Goal: Information Seeking & Learning: Learn about a topic

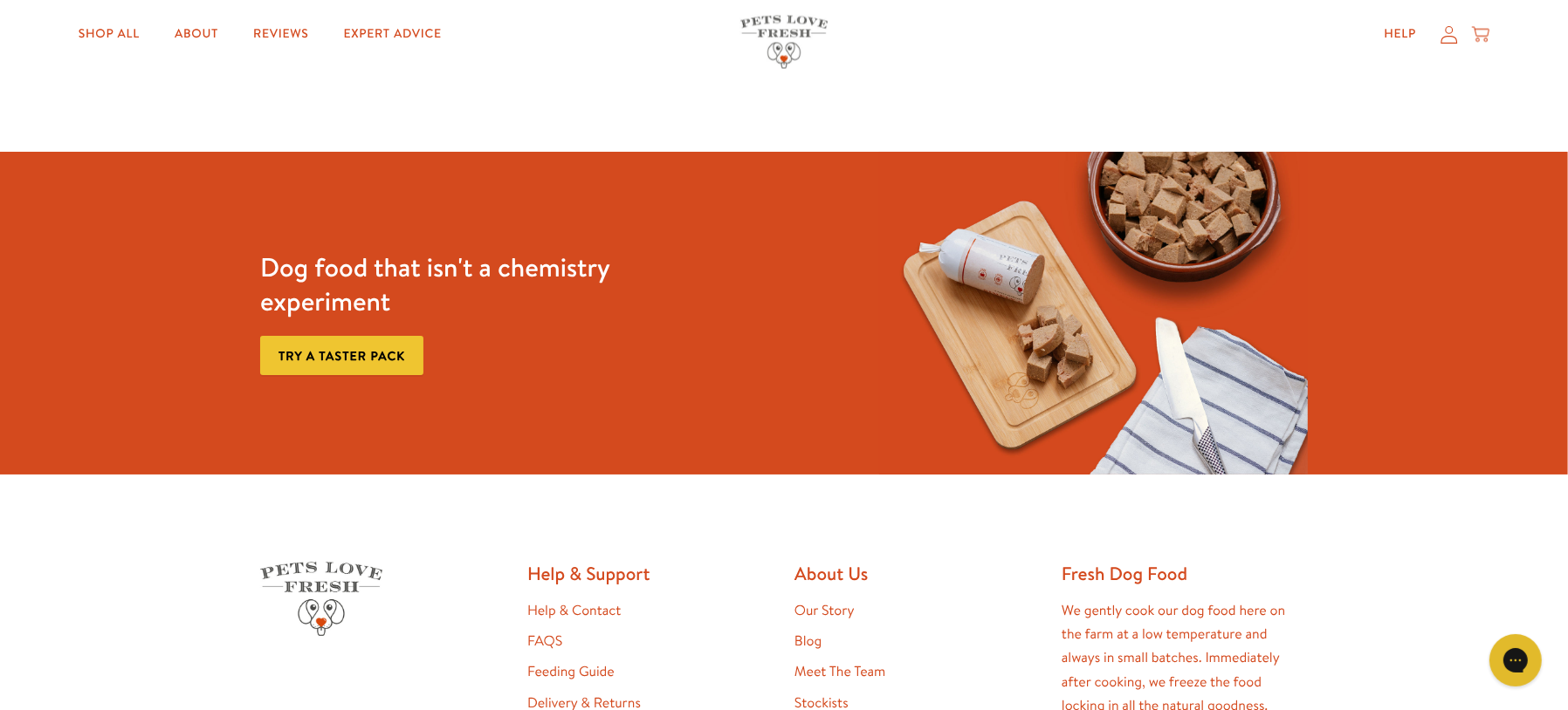
scroll to position [3415, 0]
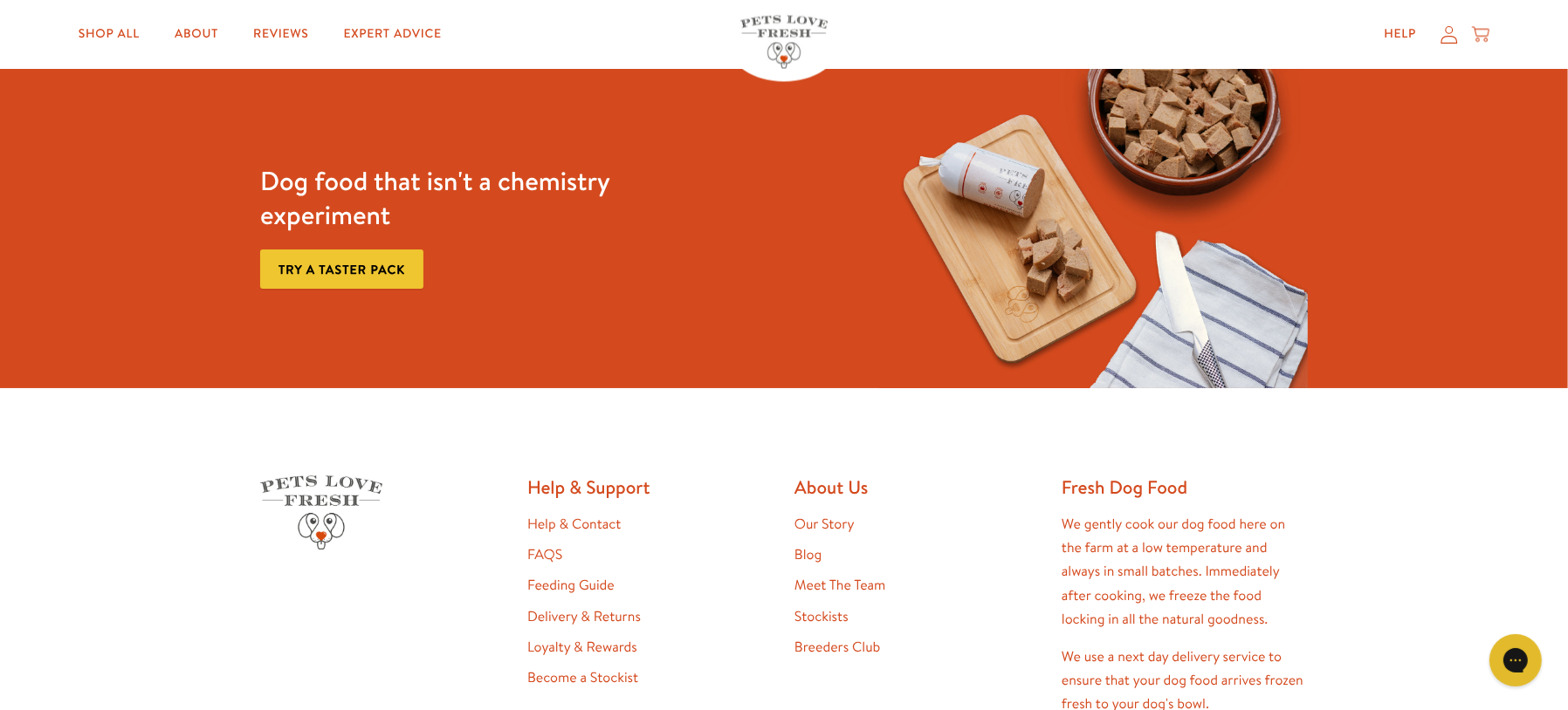
click at [546, 545] on link "FAQS" at bounding box center [545, 555] width 35 height 20
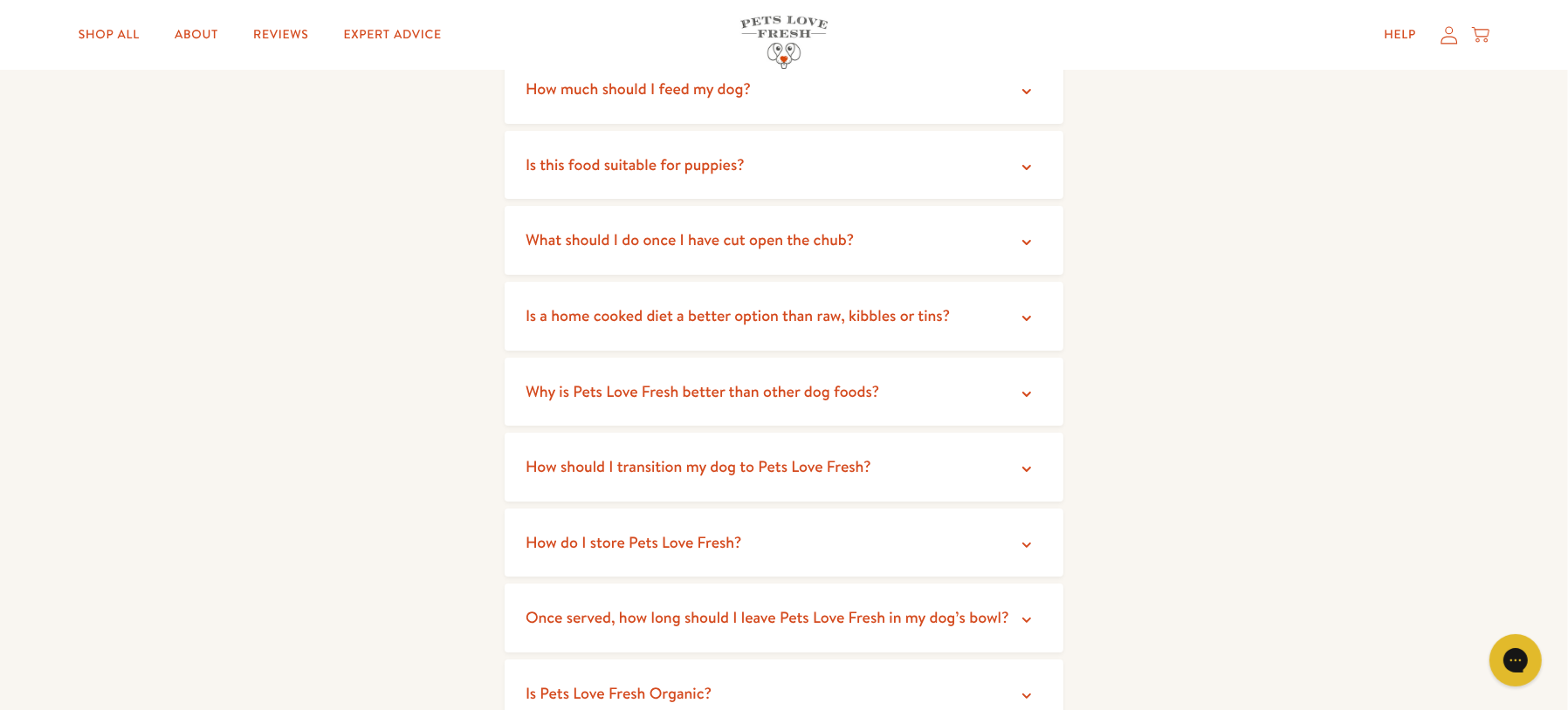
scroll to position [291, 0]
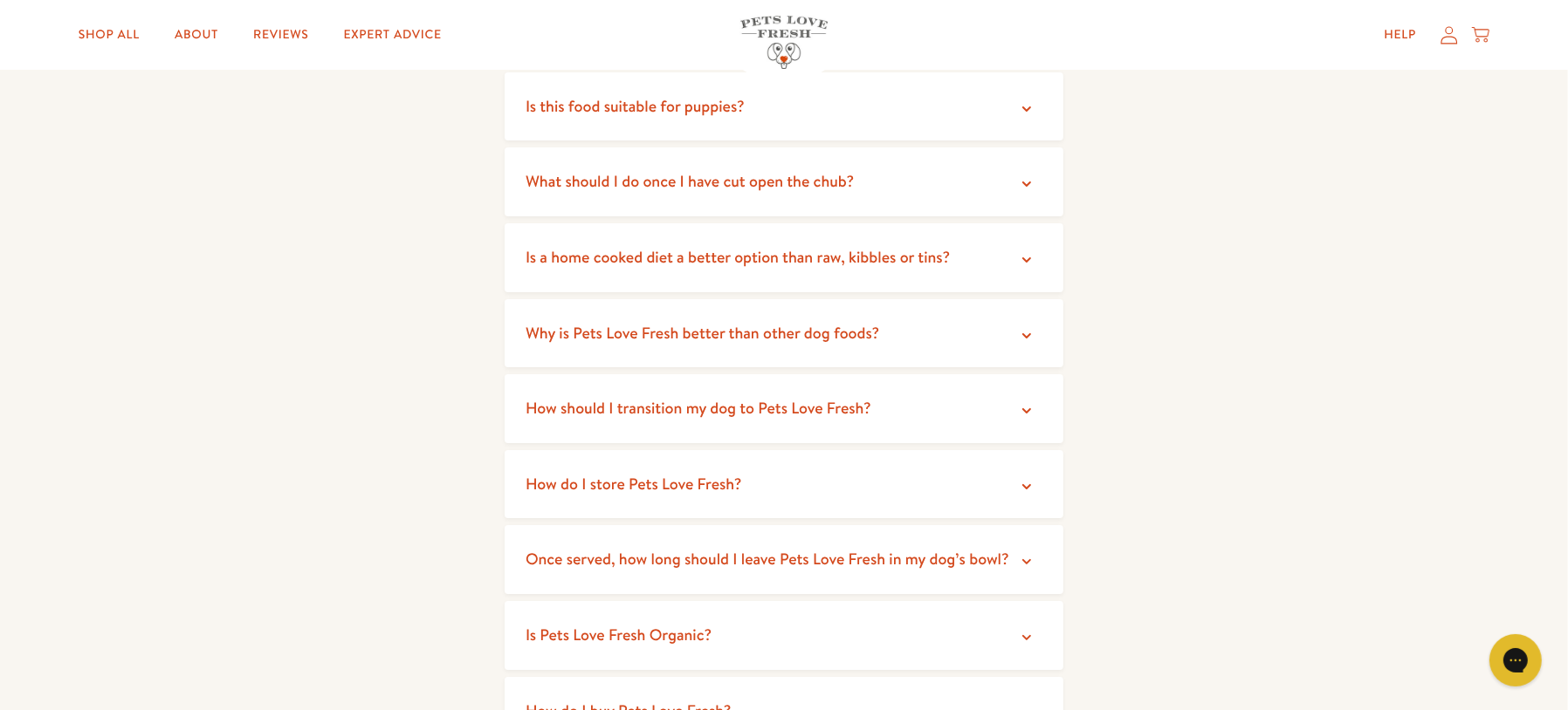
click at [843, 332] on span "Why is Pets Love Fresh better than other dog foods?" at bounding box center [702, 333] width 354 height 22
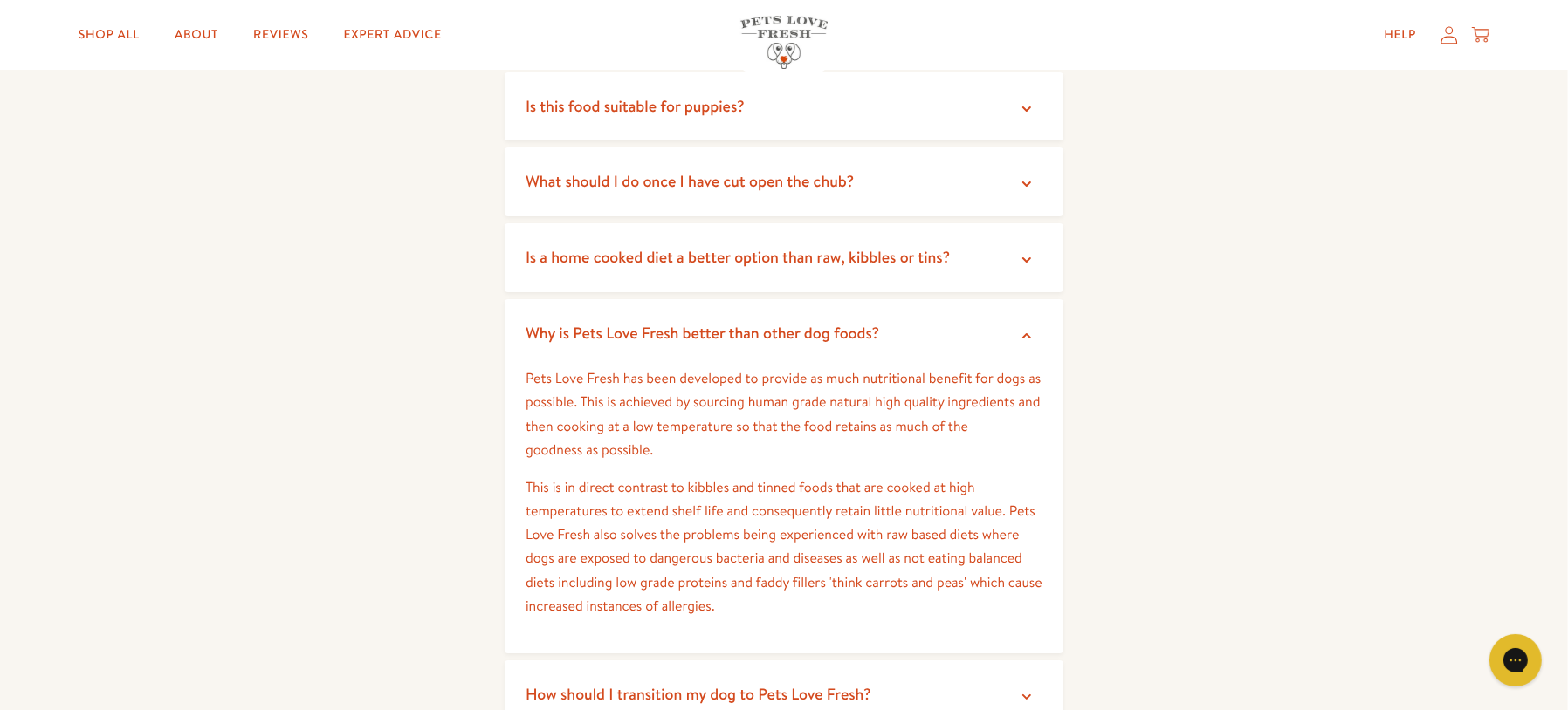
click at [843, 267] on summary "Is a home cooked diet a better option than raw, kibbles or tins?" at bounding box center [784, 258] width 559 height 69
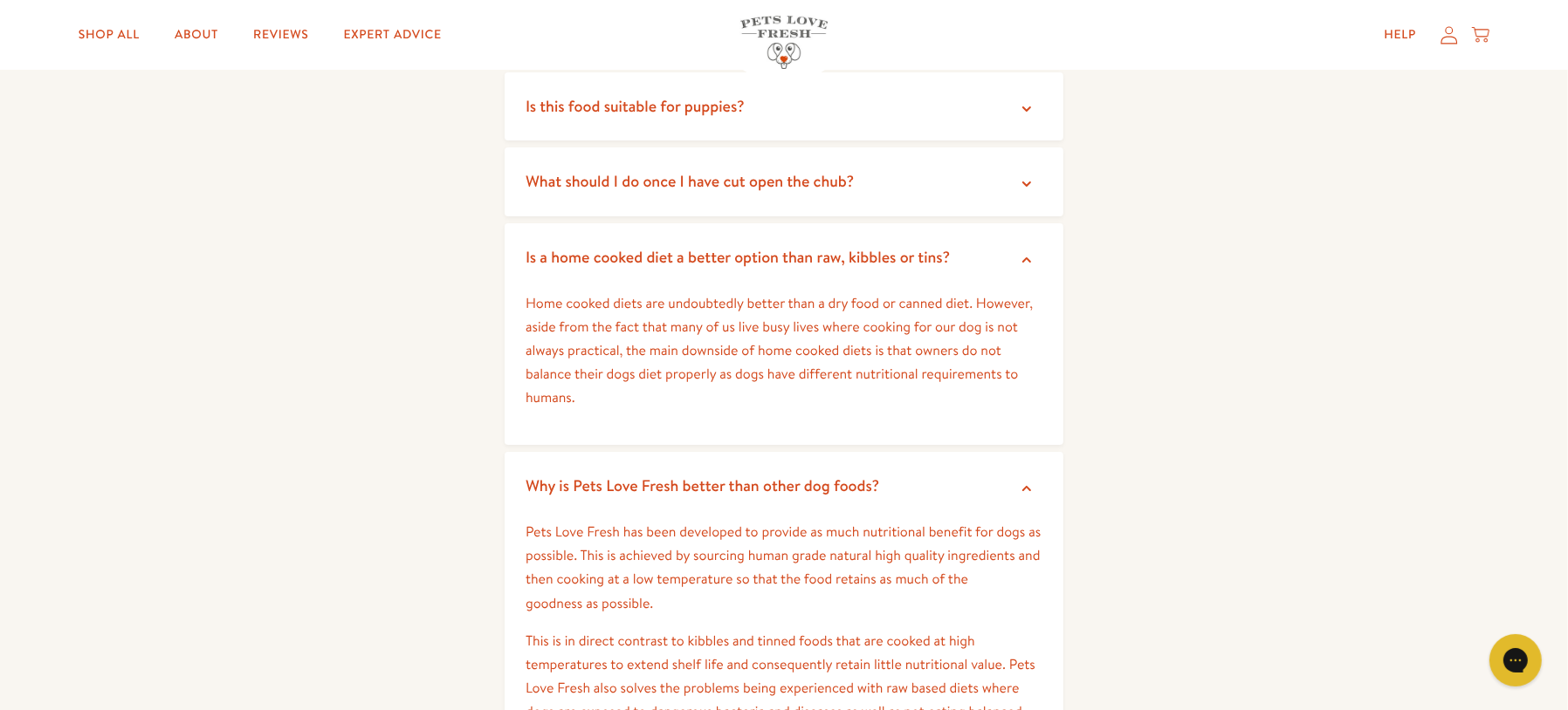
click at [839, 189] on span "What should I do once I have cut open the chub?" at bounding box center [689, 181] width 328 height 22
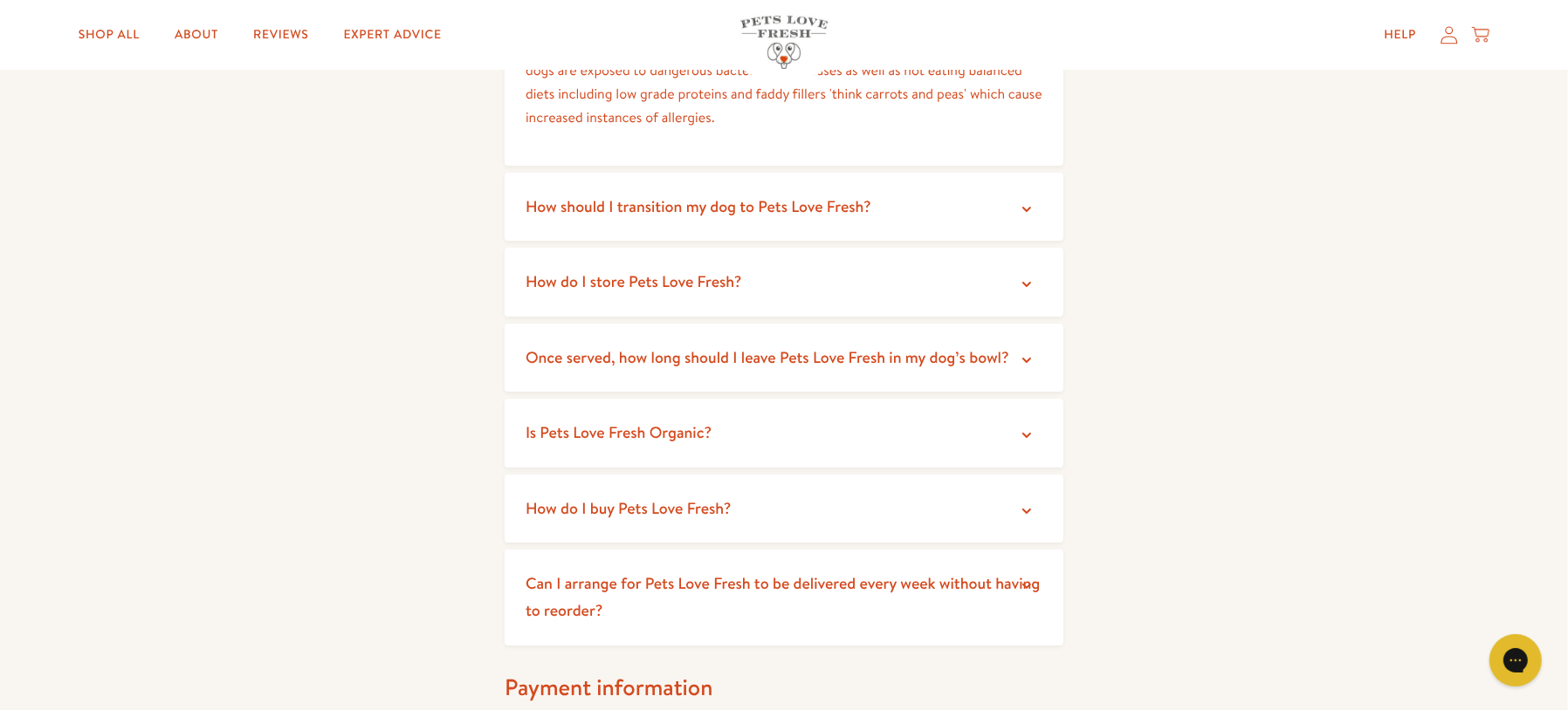
scroll to position [1071, 0]
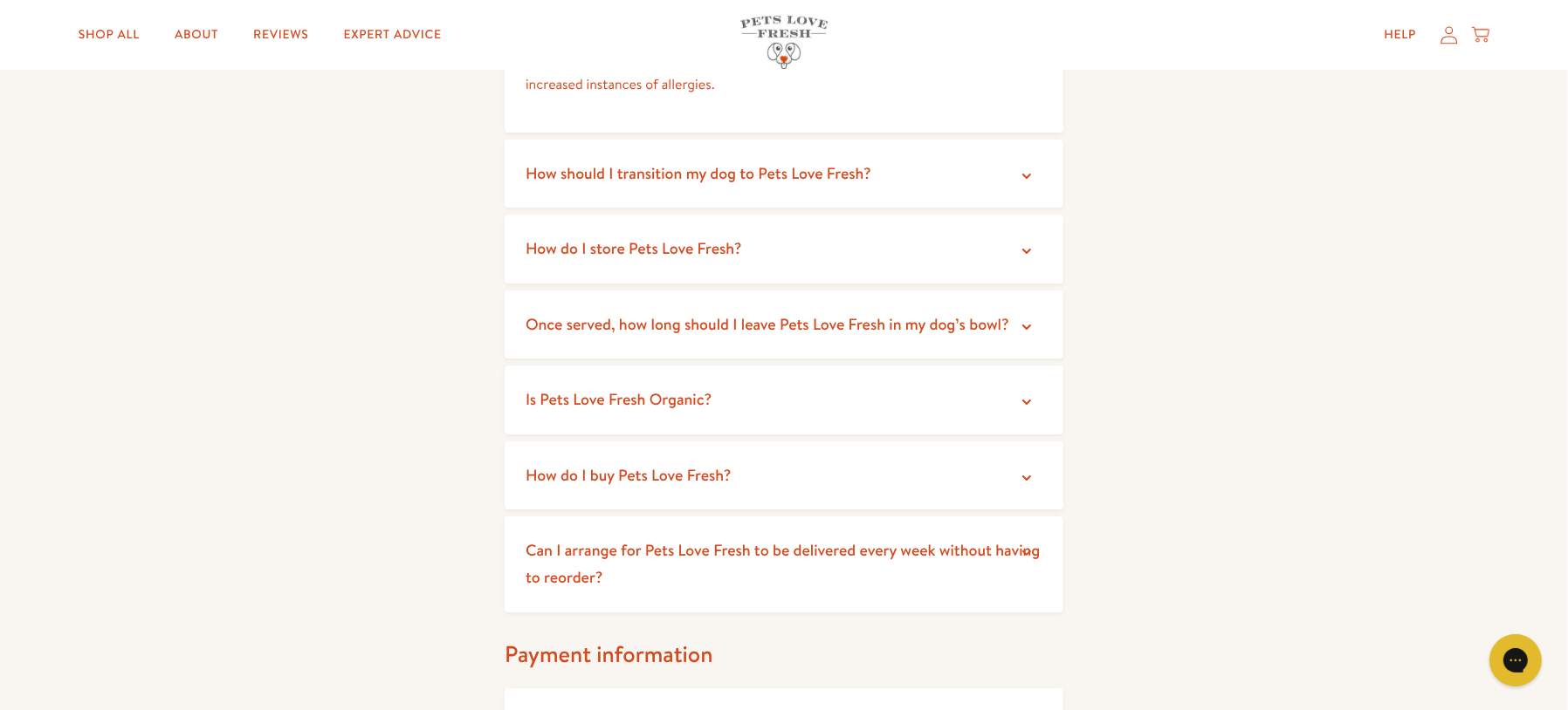
click at [755, 379] on summary "Is Pets Love Fresh Organic?" at bounding box center [784, 400] width 559 height 69
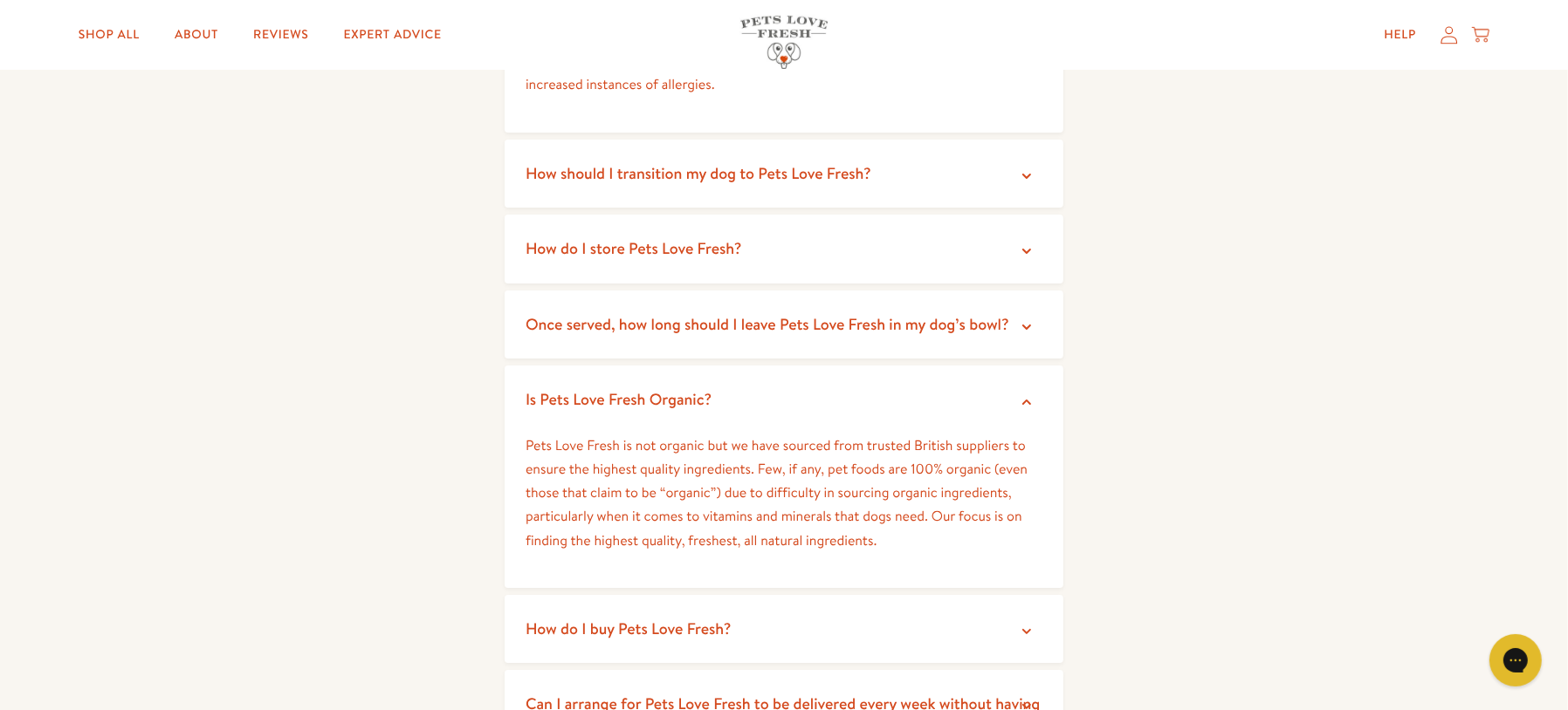
click at [722, 241] on span "How do I store Pets Love Fresh?" at bounding box center [633, 248] width 217 height 22
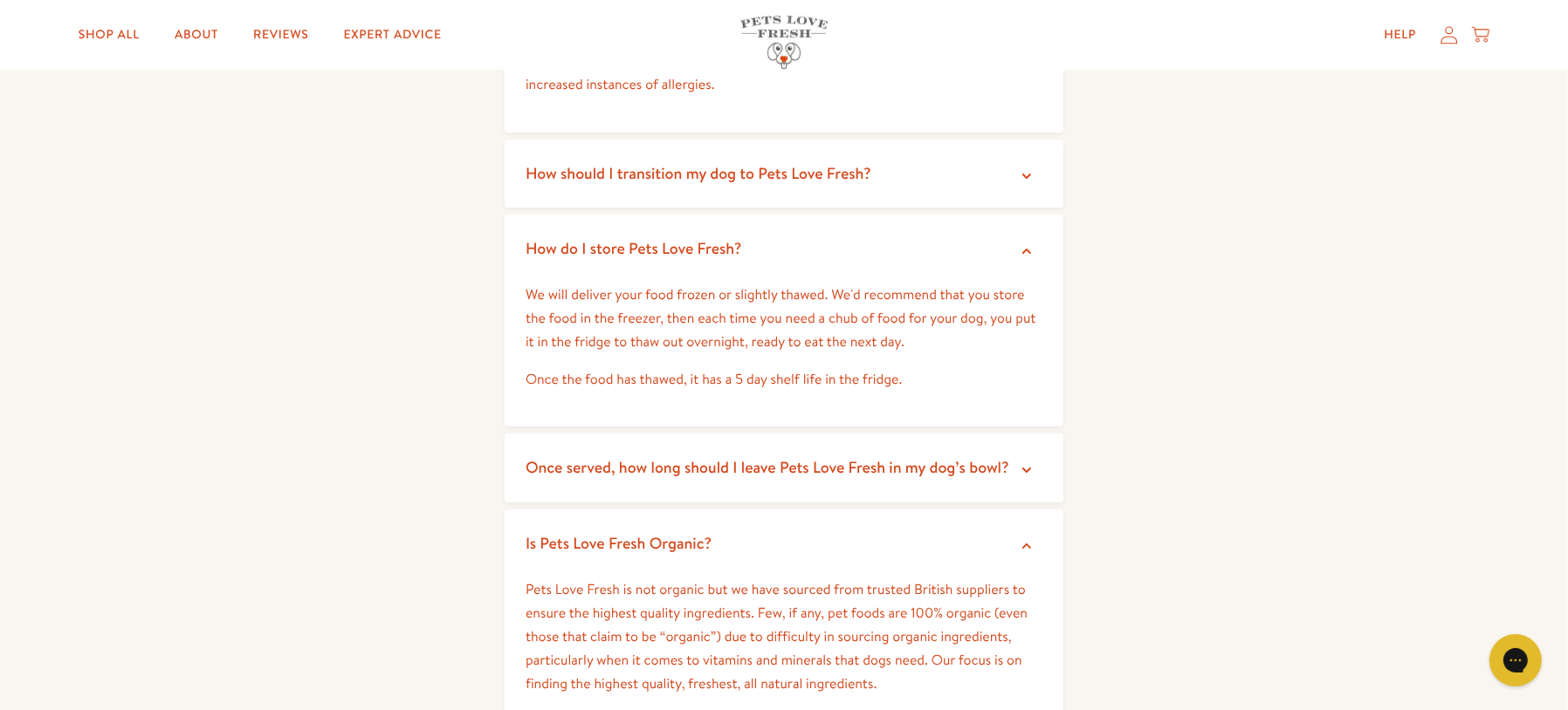
click at [683, 173] on span "How should I transition my dog to Pets Love Fresh?" at bounding box center [698, 173] width 346 height 22
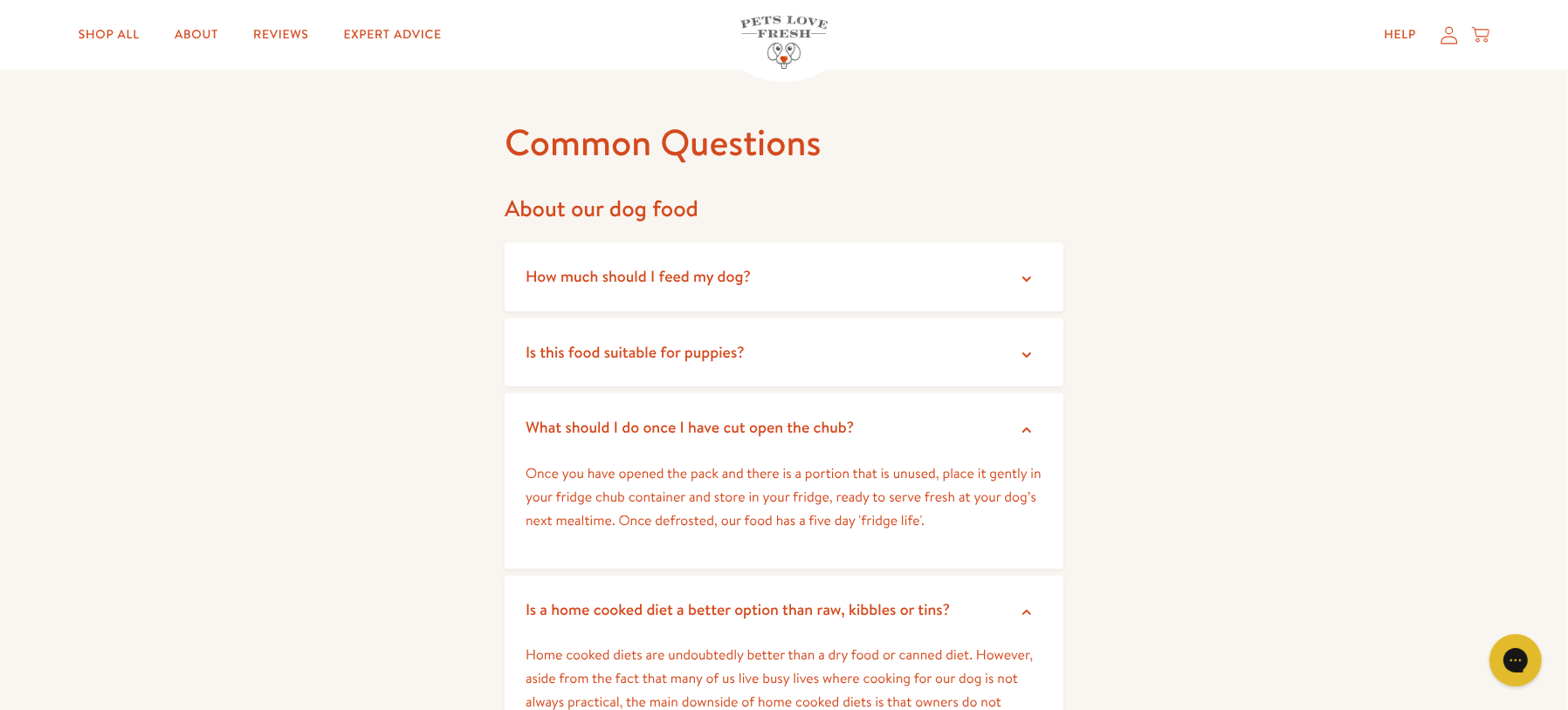
scroll to position [0, 0]
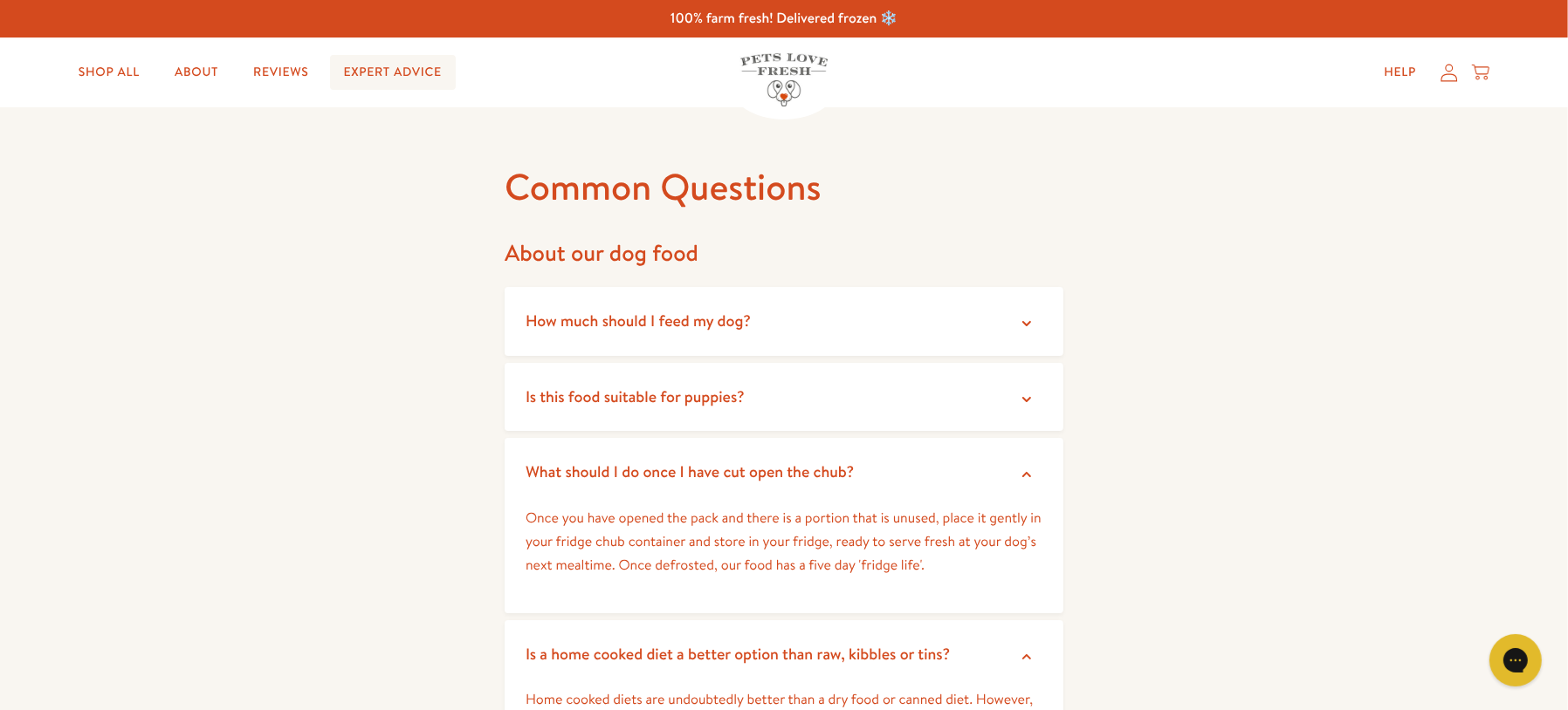
click at [373, 79] on link "Expert Advice" at bounding box center [393, 72] width 125 height 35
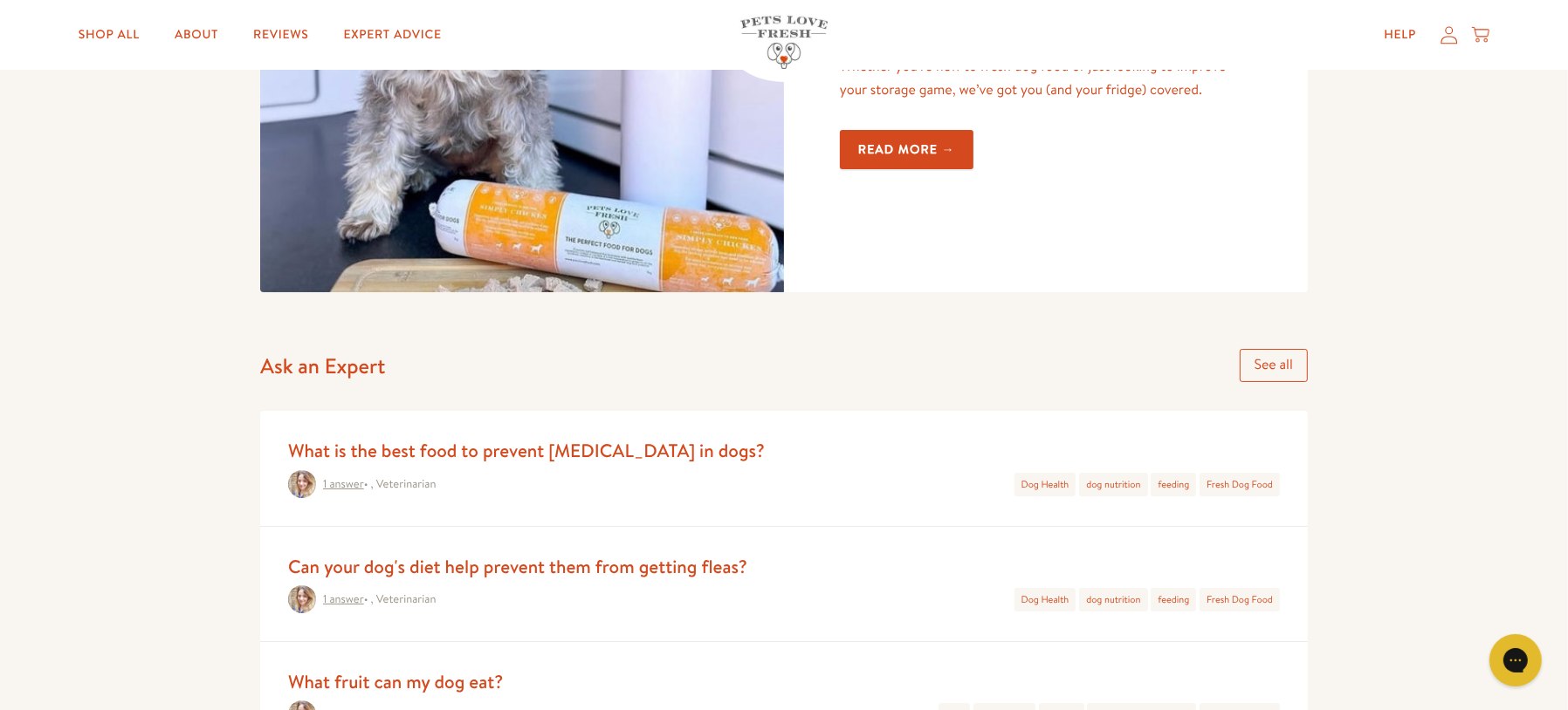
scroll to position [522, 0]
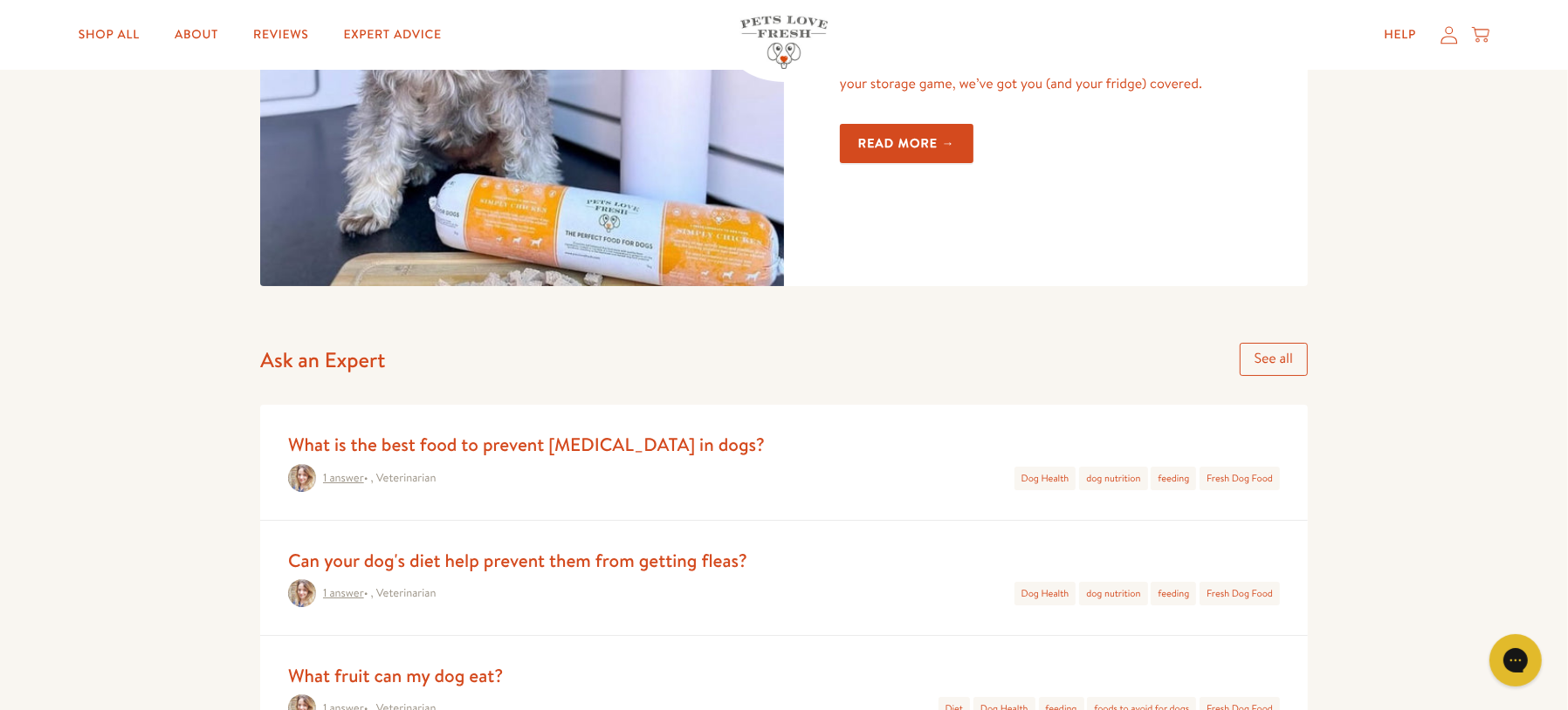
click at [1280, 351] on link "See all" at bounding box center [1273, 358] width 68 height 32
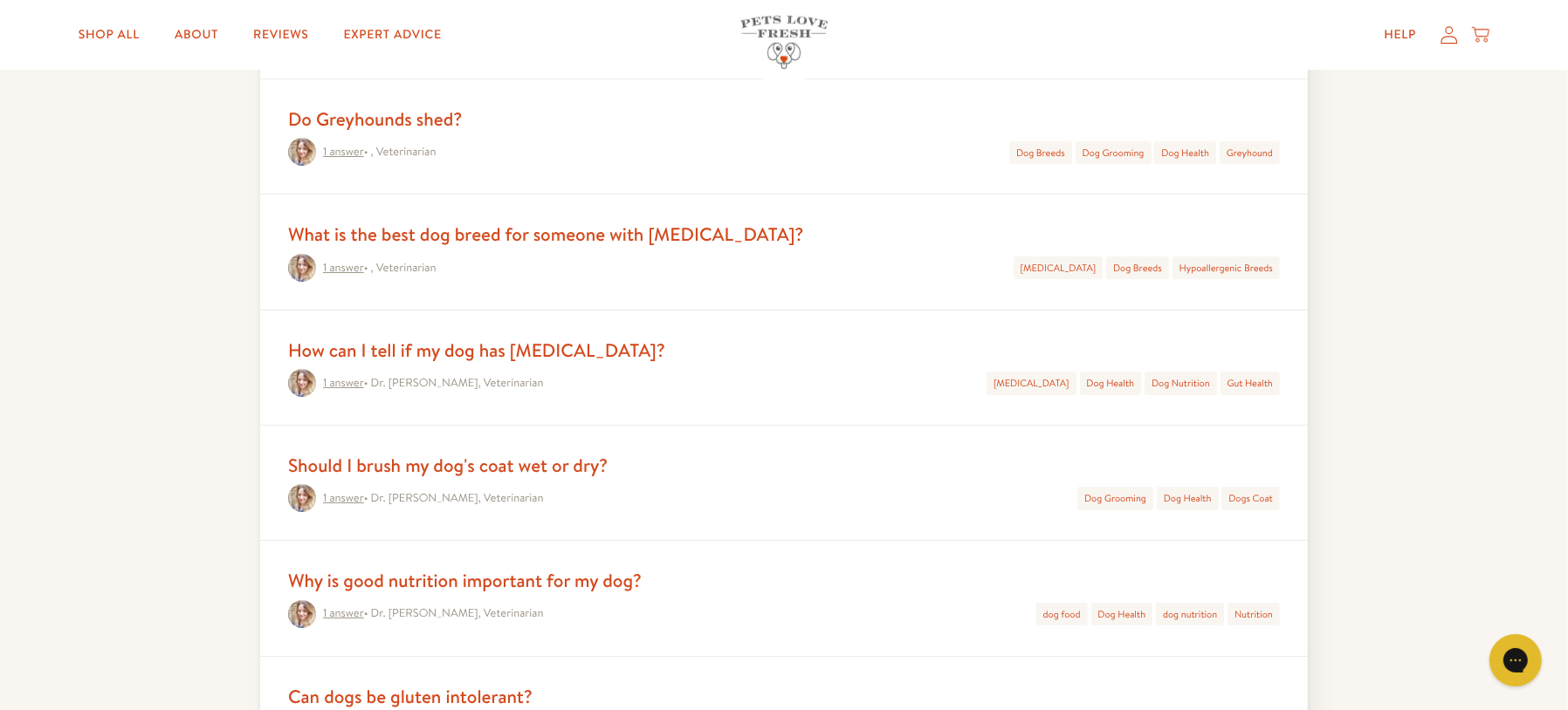
scroll to position [1501, 0]
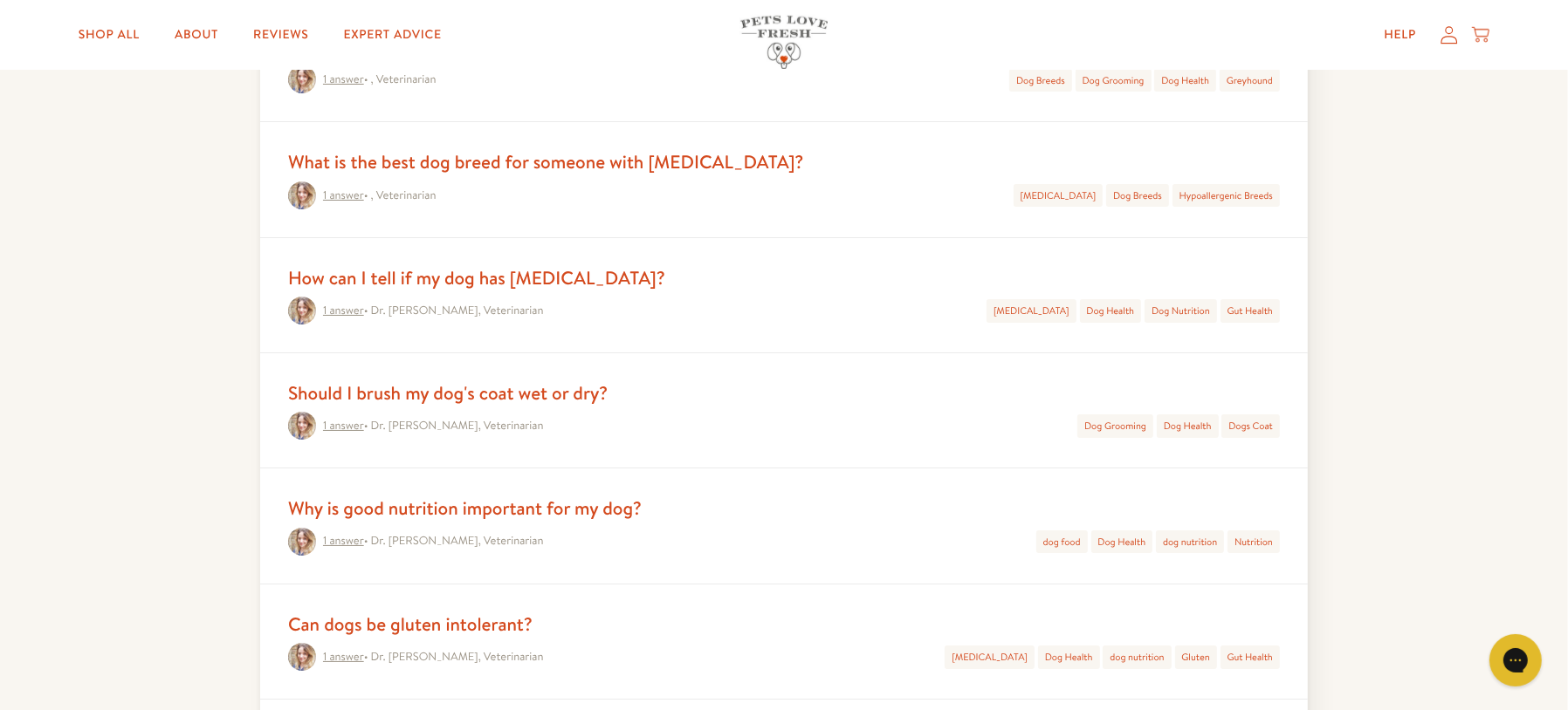
click at [568, 265] on link "How can I tell if my dog has allergies?" at bounding box center [476, 278] width 377 height 25
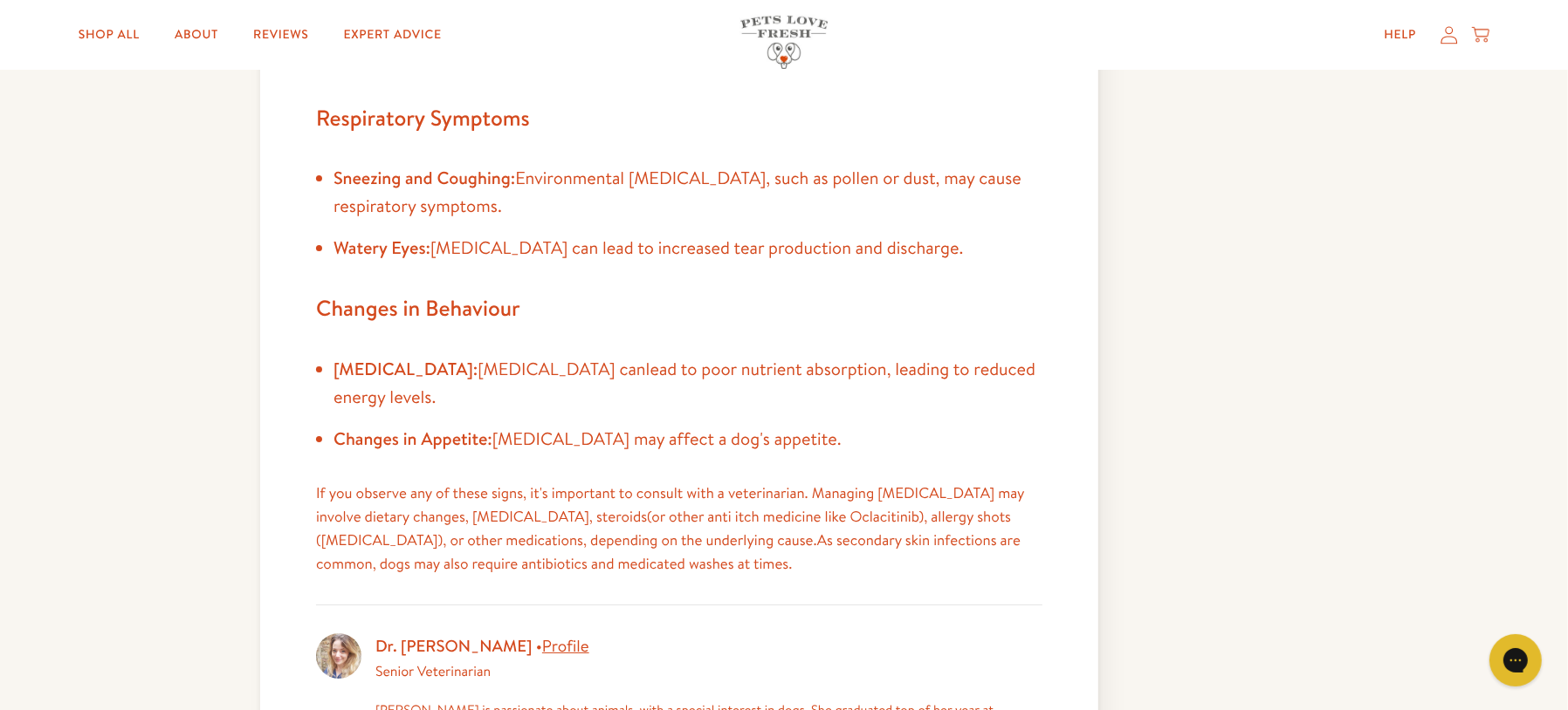
scroll to position [1027, 0]
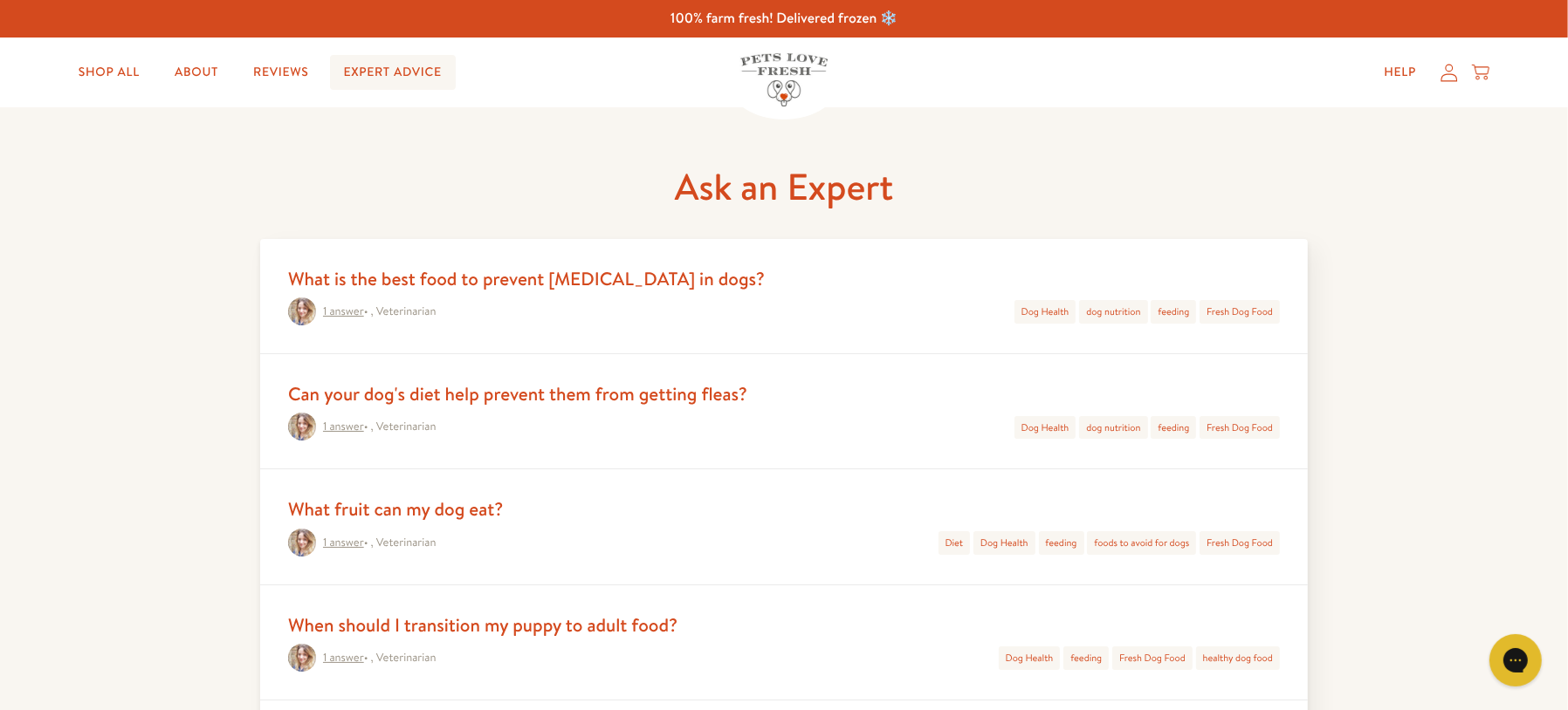
click at [377, 75] on link "Expert Advice" at bounding box center [393, 72] width 125 height 35
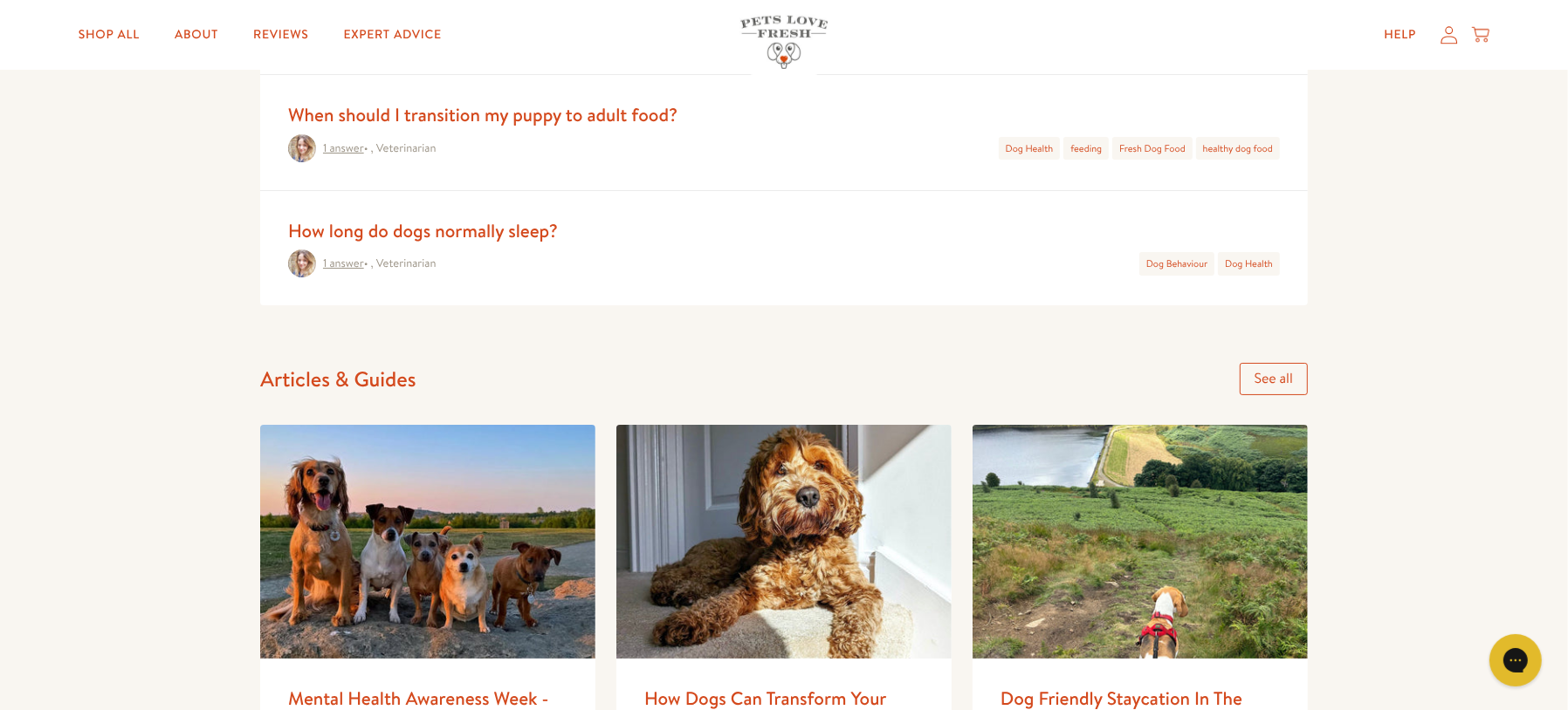
scroll to position [1202, 0]
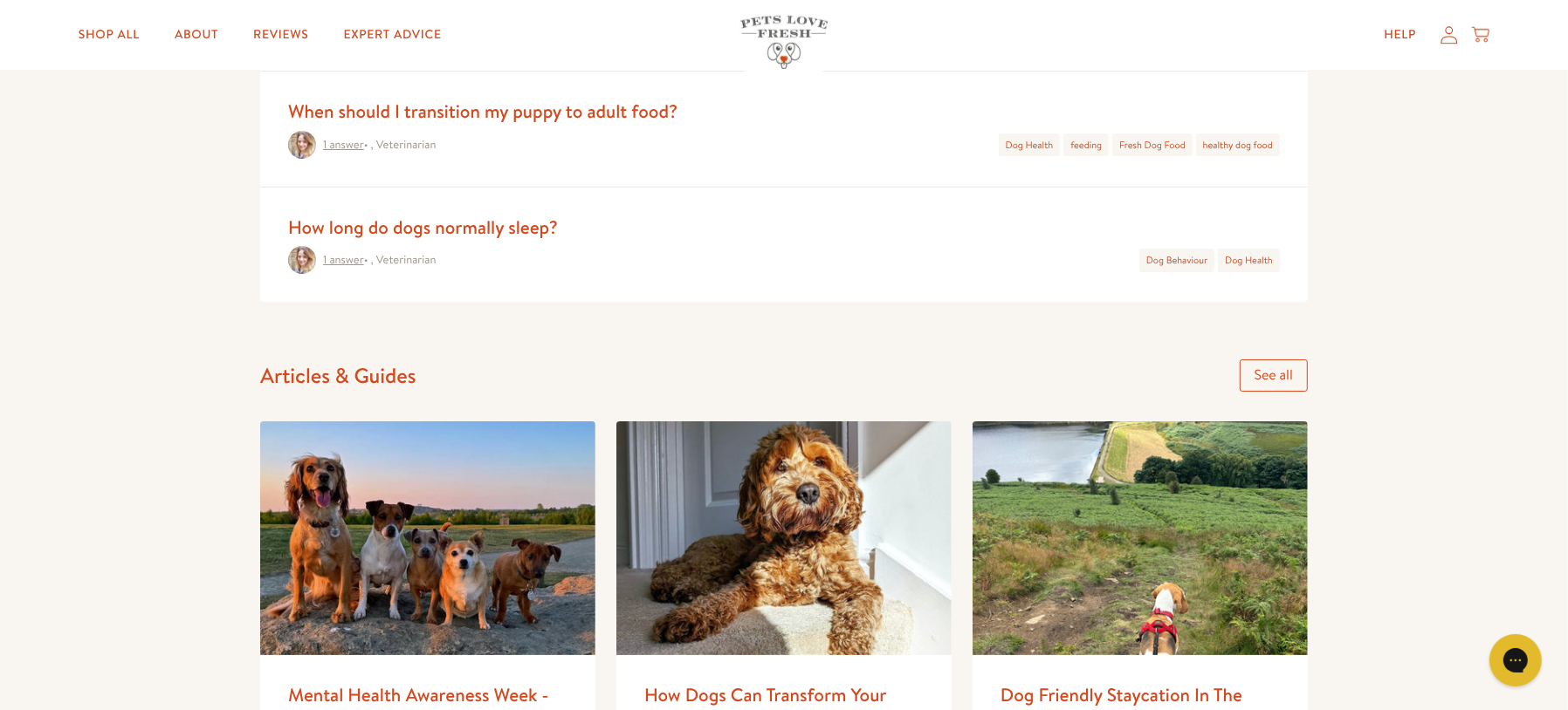
click at [1268, 376] on link "See all" at bounding box center [1273, 375] width 68 height 32
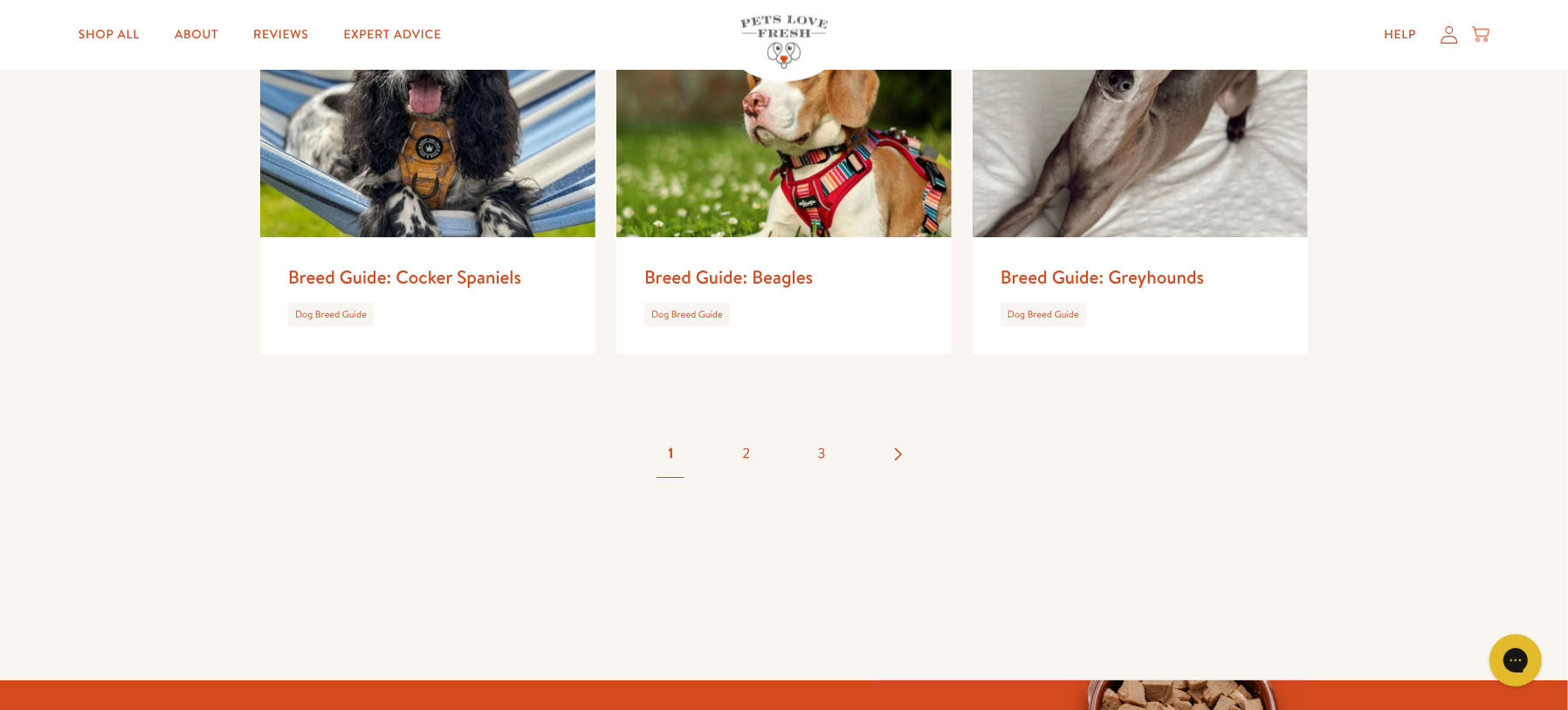
scroll to position [3037, 0]
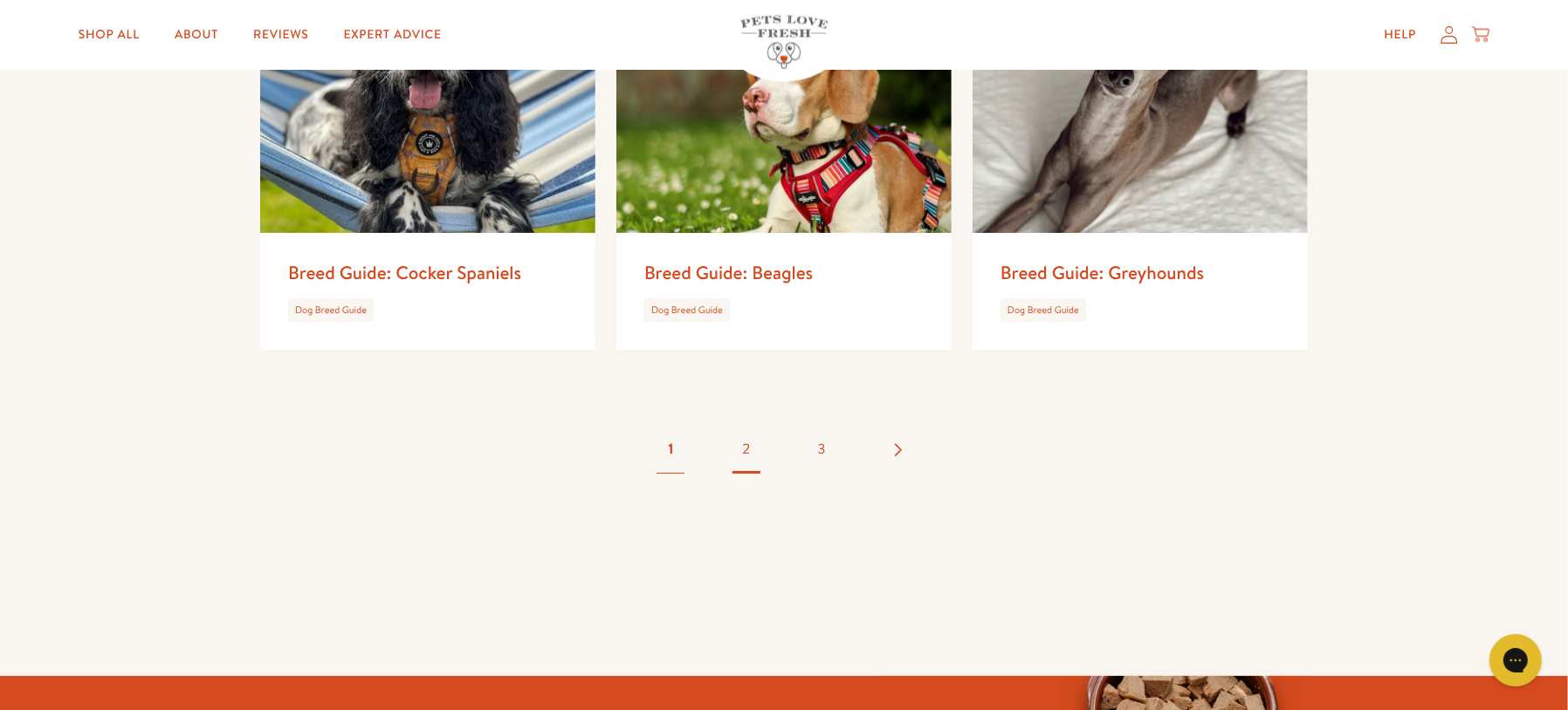
click at [745, 419] on link "2" at bounding box center [746, 450] width 61 height 61
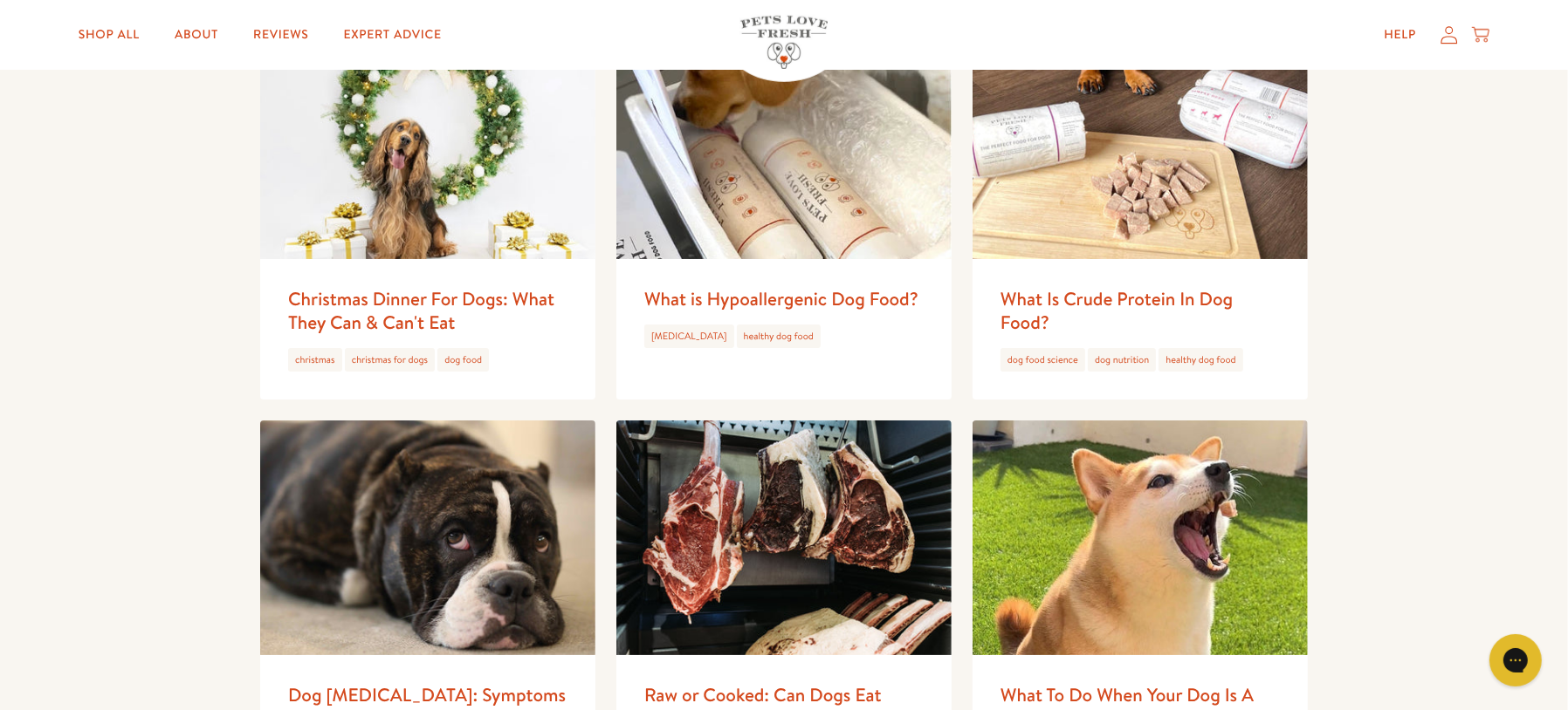
scroll to position [1457, 0]
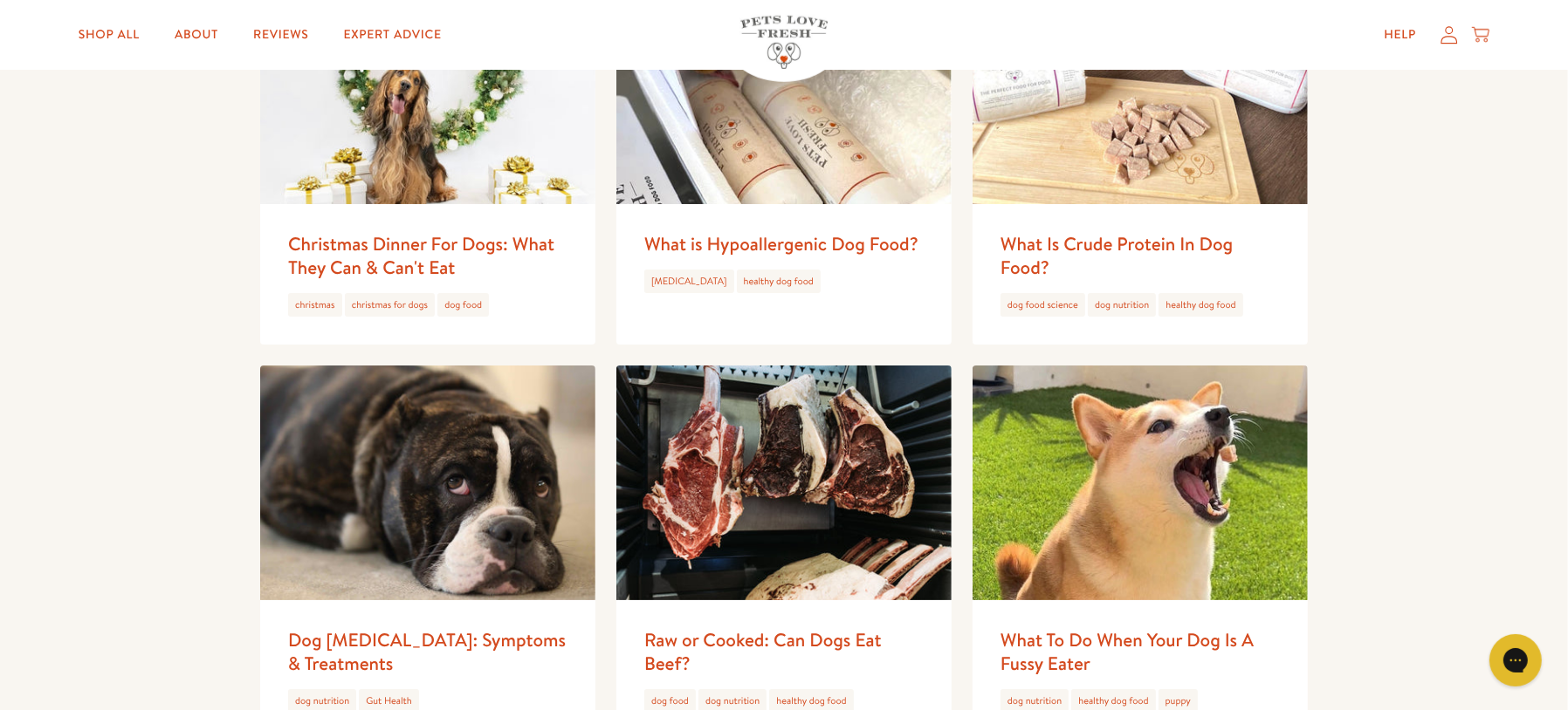
click at [803, 177] on img at bounding box center [784, 87] width 335 height 235
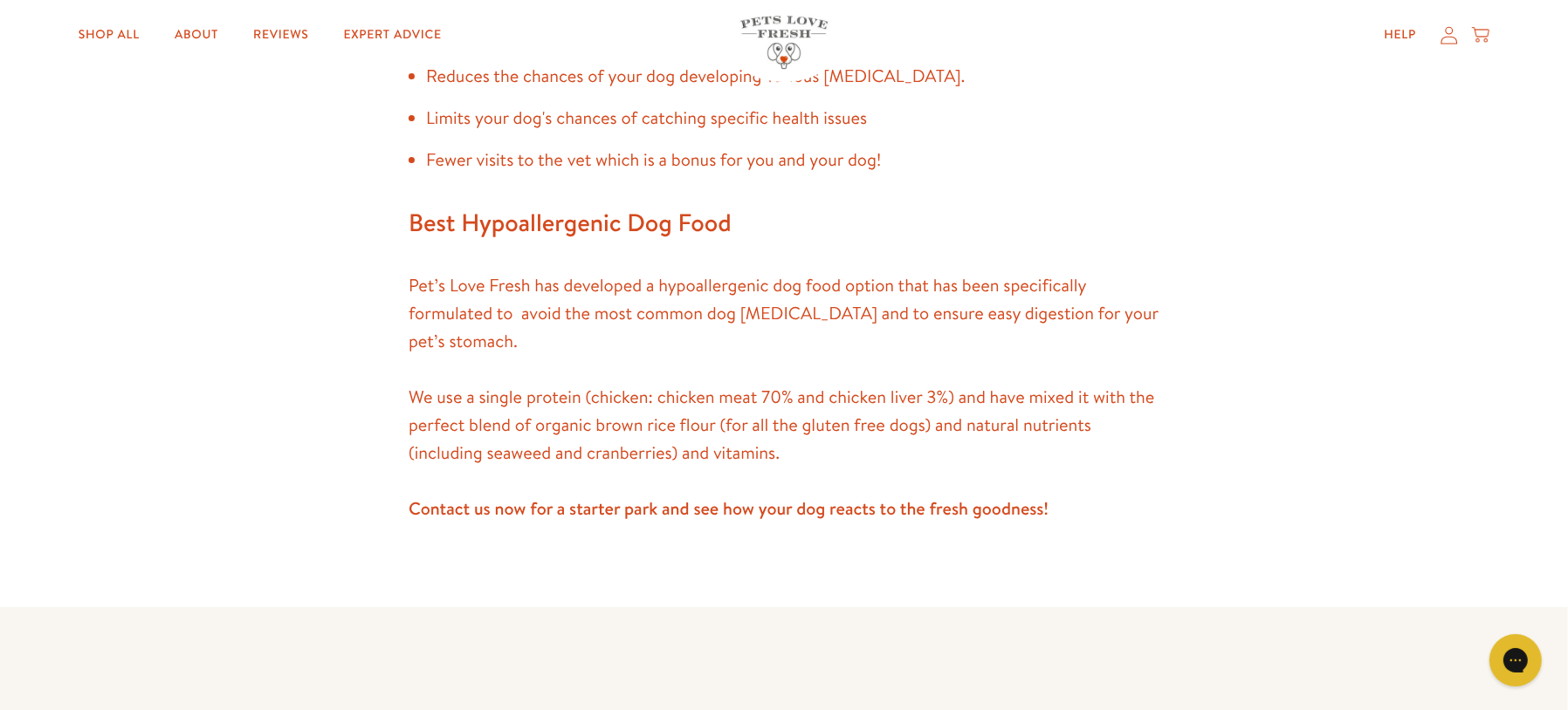
scroll to position [5629, 0]
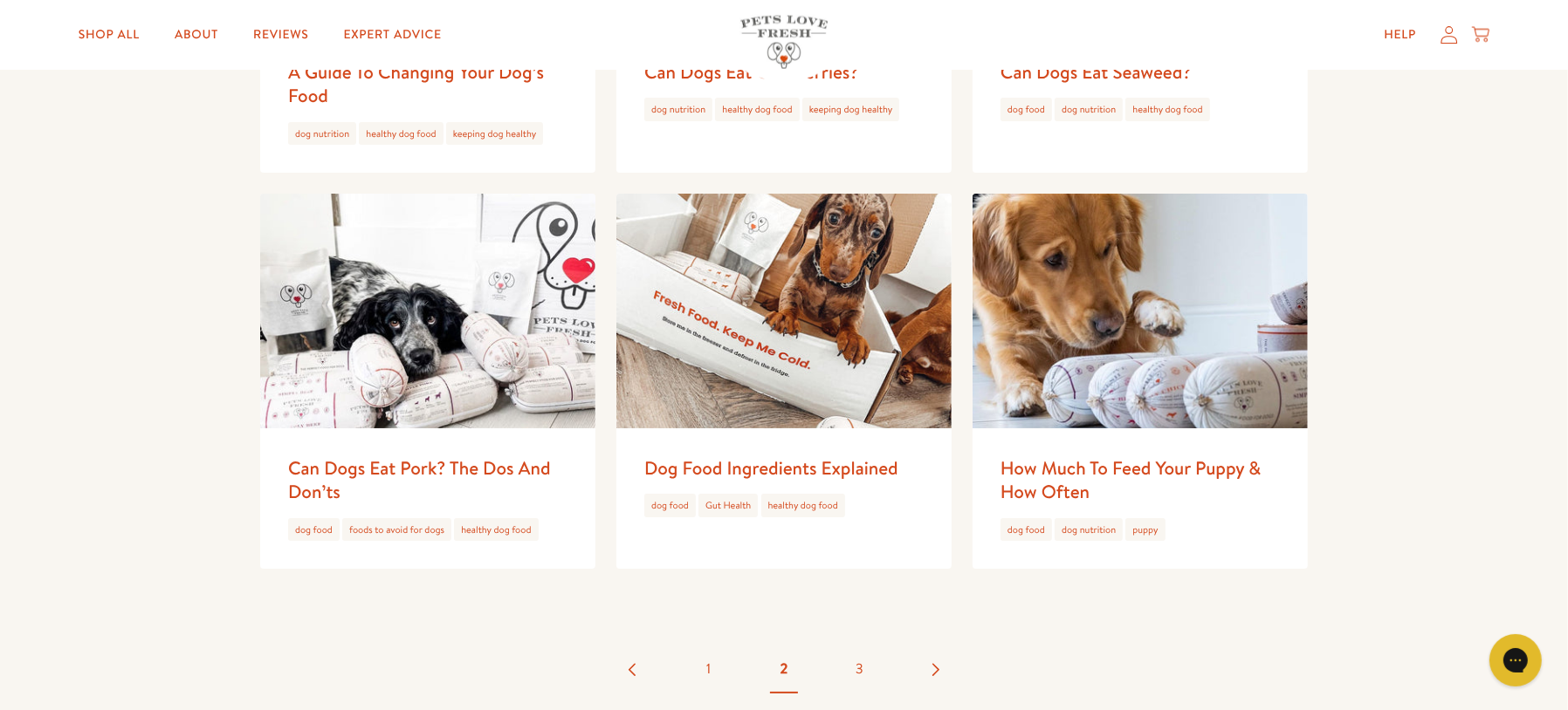
scroll to position [3052, 0]
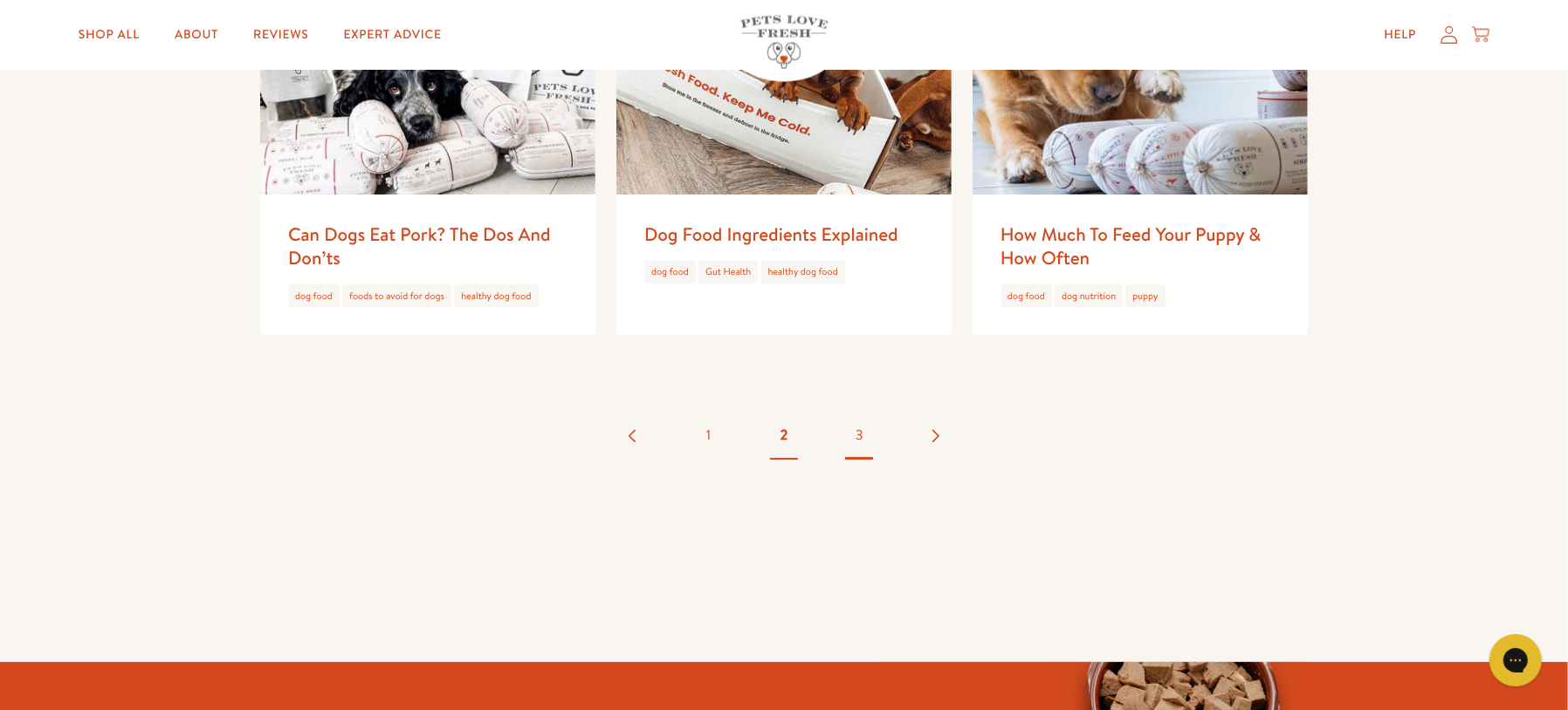
click at [858, 440] on link "3" at bounding box center [858, 435] width 61 height 61
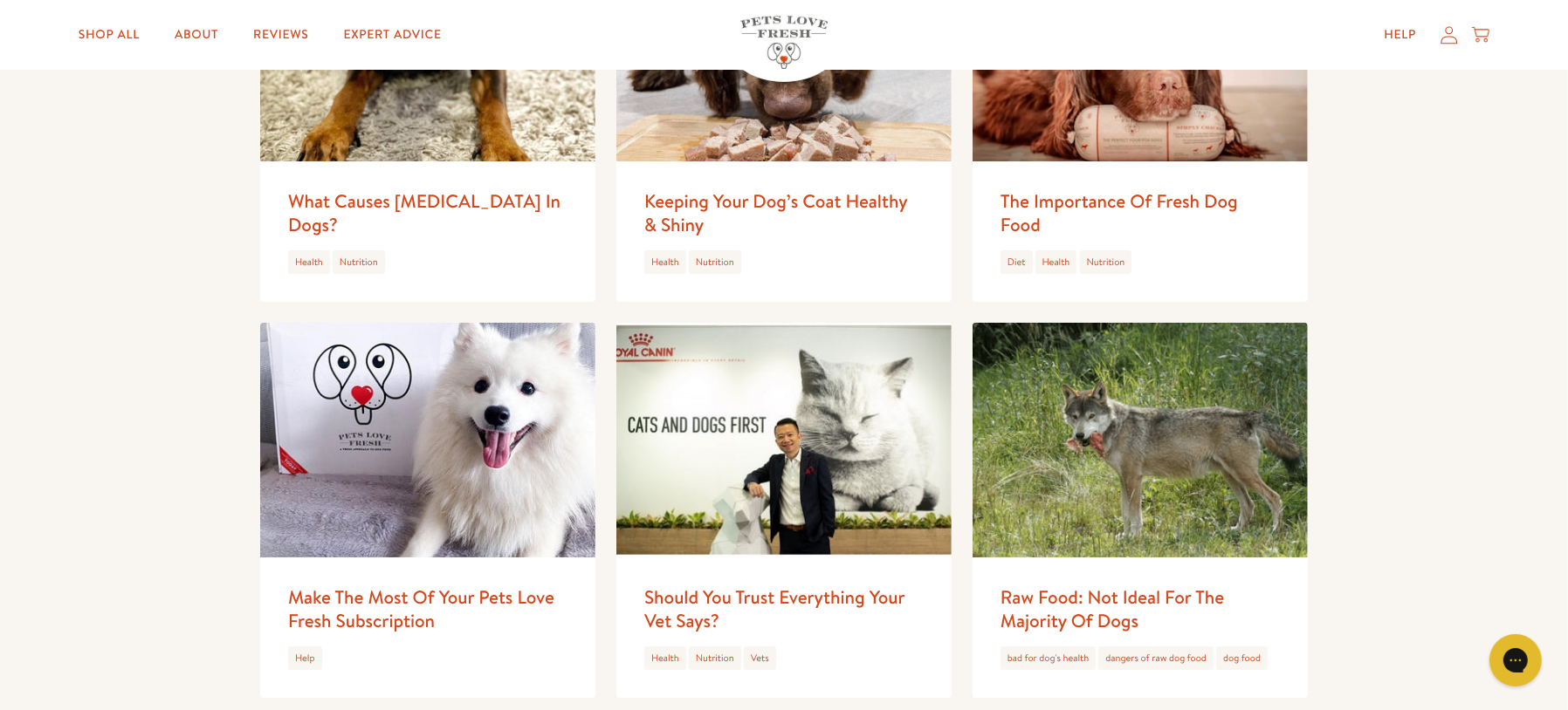
scroll to position [638, 0]
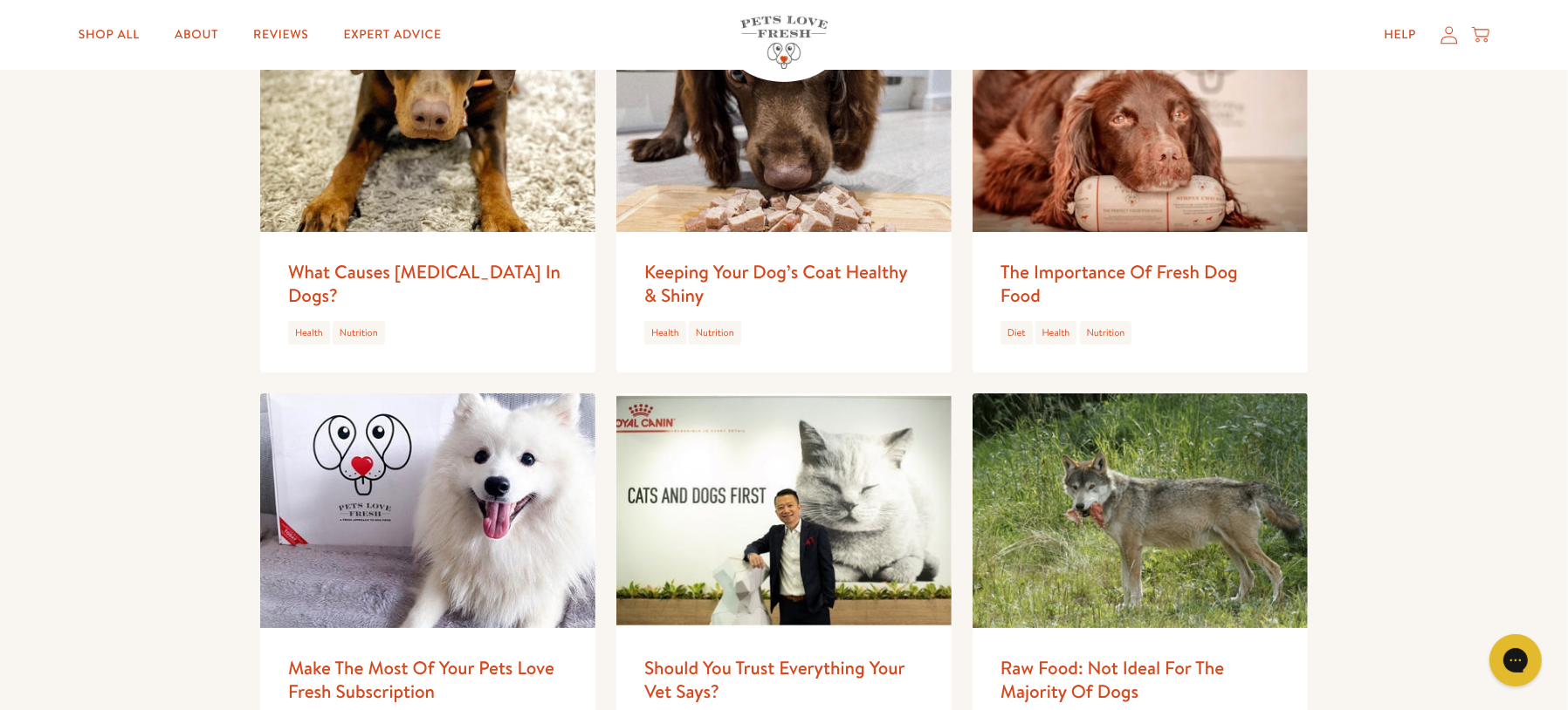
click at [1153, 254] on div "The Importance Of Fresh Dog Food Diet Health Nutrition" at bounding box center [1140, 302] width 335 height 140
click at [1131, 272] on link "The Importance Of Fresh Dog Food" at bounding box center [1119, 284] width 237 height 49
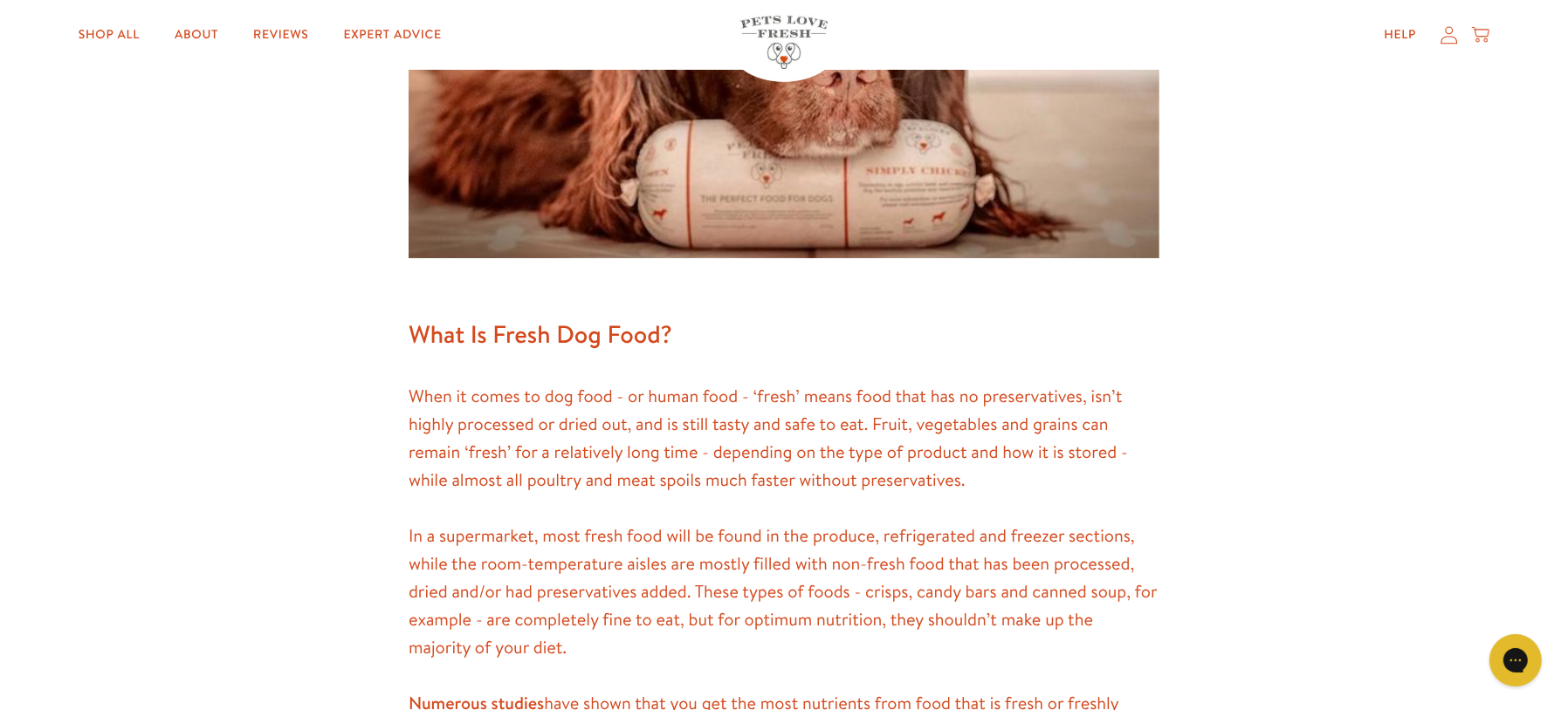
scroll to position [686, 0]
